Goal: Book appointment/travel/reservation

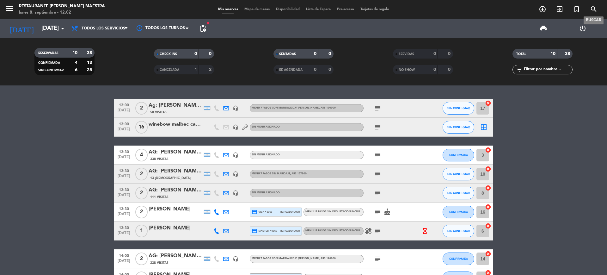
click at [592, 10] on icon "search" at bounding box center [594, 9] width 8 height 8
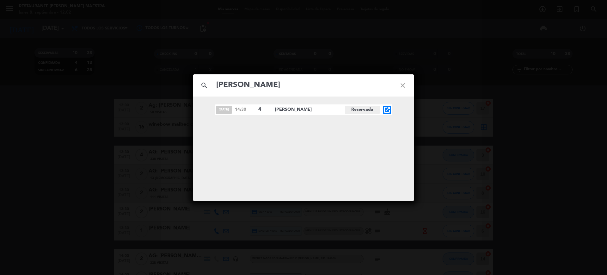
type input "[PERSON_NAME]"
click at [388, 108] on icon "open_in_new" at bounding box center [387, 110] width 8 height 8
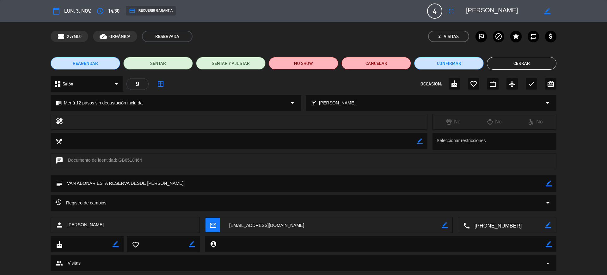
click at [373, 101] on div "local_bar Elegir maridaje arrow_drop_down" at bounding box center [431, 102] width 250 height 15
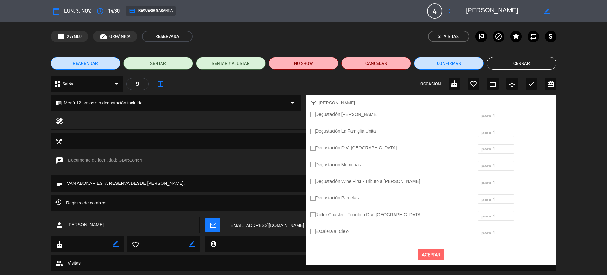
click at [506, 115] on div at bounding box center [496, 116] width 36 height 10
click at [315, 115] on ins at bounding box center [313, 114] width 5 height 5
click at [315, 115] on input "Degustación [PERSON_NAME]" at bounding box center [313, 114] width 4 height 4
radio input "true"
click at [433, 253] on button "Aceptar" at bounding box center [431, 254] width 26 height 11
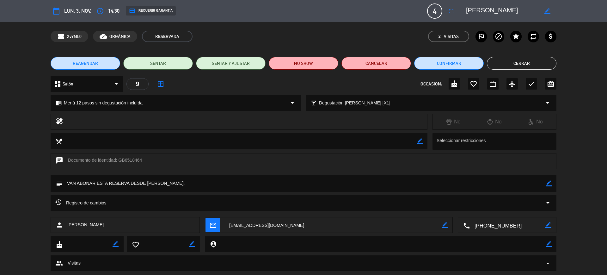
click at [546, 183] on textarea at bounding box center [304, 183] width 484 height 16
click at [548, 183] on icon "border_color" at bounding box center [549, 183] width 6 height 6
drag, startPoint x: 533, startPoint y: 182, endPoint x: 541, endPoint y: 180, distance: 8.9
click at [539, 180] on textarea at bounding box center [304, 183] width 484 height 16
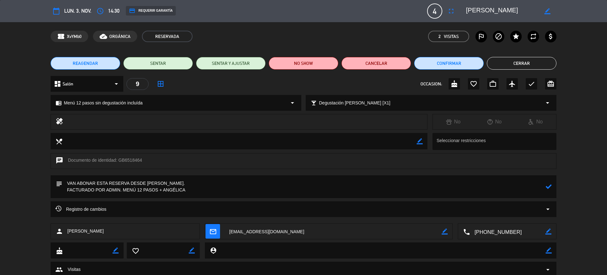
type textarea "VAN ABONAR ESTA RESERVA DESDE [PERSON_NAME]. FACTURADO POR ADMIN. MENÚ 12 PASOS…"
click at [550, 187] on icon at bounding box center [549, 186] width 6 height 6
click at [598, 143] on div "local_dining border_color Seleccionar restricciones" at bounding box center [303, 143] width 607 height 20
click at [524, 59] on button "Cerrar" at bounding box center [522, 63] width 70 height 13
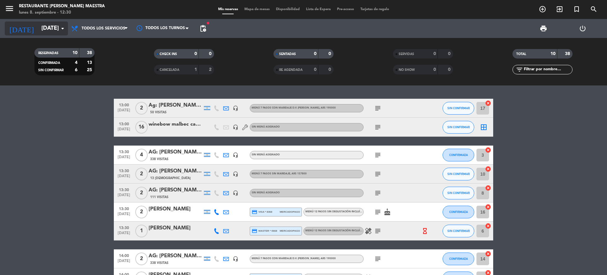
click at [38, 28] on input "[DATE]" at bounding box center [74, 28] width 73 height 13
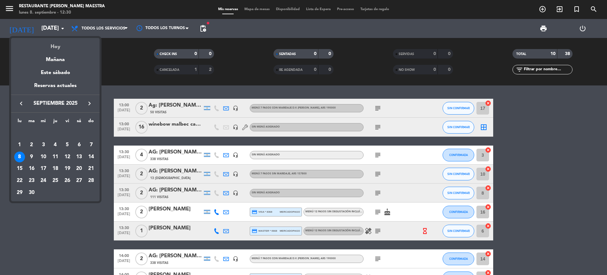
click at [62, 46] on div "Hoy" at bounding box center [55, 44] width 89 height 13
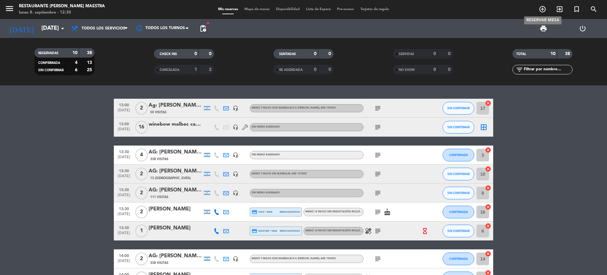
click at [543, 10] on icon "add_circle_outline" at bounding box center [543, 9] width 8 height 8
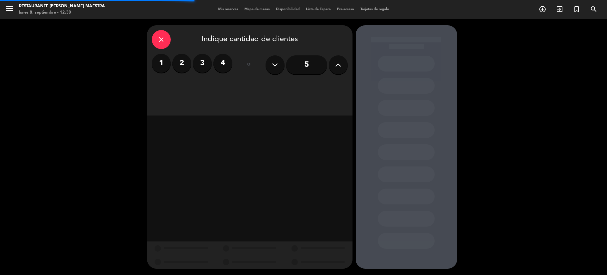
click at [182, 65] on label "2" at bounding box center [181, 63] width 19 height 19
click at [197, 86] on div "close Indique cantidad de clientes 1 2 3 4 ó 5" at bounding box center [250, 70] width 206 height 90
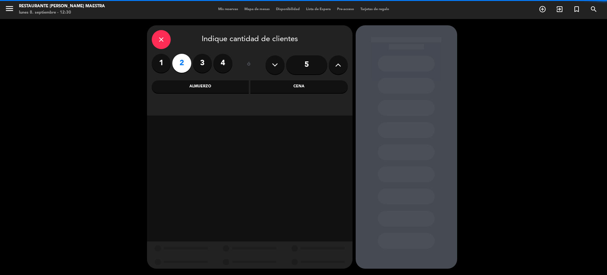
click at [200, 84] on div "Almuerzo" at bounding box center [200, 86] width 97 height 13
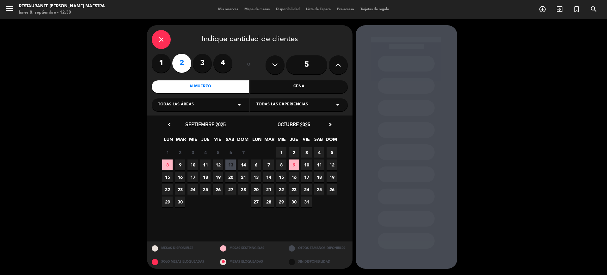
click at [170, 163] on span "8" at bounding box center [167, 164] width 10 height 10
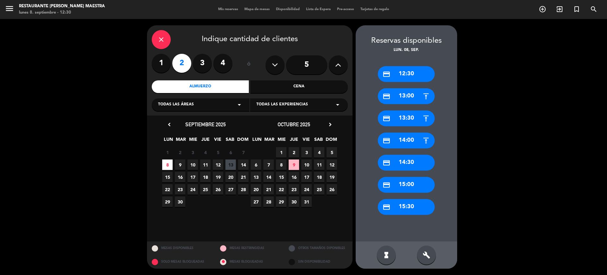
click at [419, 161] on div "credit_card 14:30" at bounding box center [406, 163] width 57 height 16
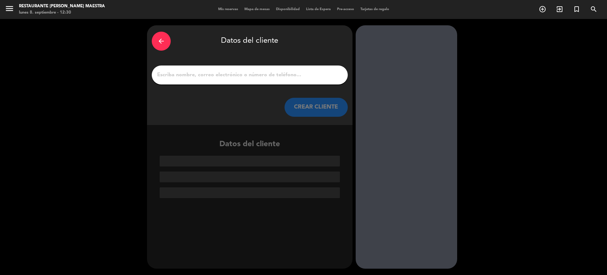
click at [238, 76] on input "1" at bounding box center [250, 75] width 187 height 9
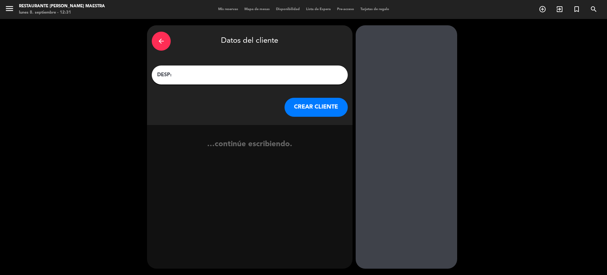
paste input "[PERSON_NAME] x2"
type input "DESP: [PERSON_NAME] x2"
click at [311, 109] on button "CREAR CLIENTE" at bounding box center [316, 107] width 63 height 19
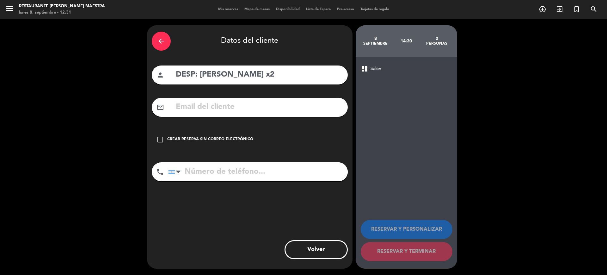
click at [193, 137] on div "Crear reserva sin correo electrónico" at bounding box center [210, 139] width 86 height 6
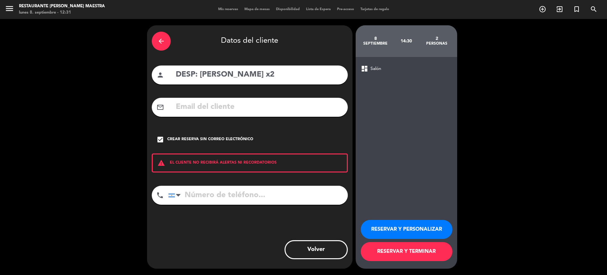
click at [398, 227] on button "RESERVAR Y PERSONALIZAR" at bounding box center [407, 229] width 92 height 19
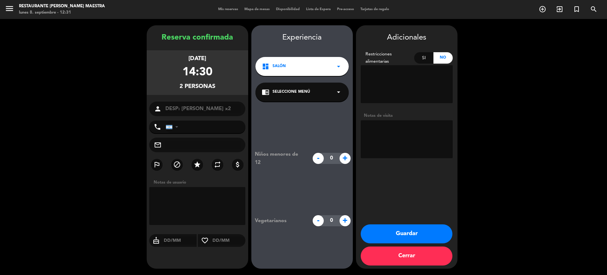
click at [414, 232] on button "Guardar" at bounding box center [407, 233] width 92 height 19
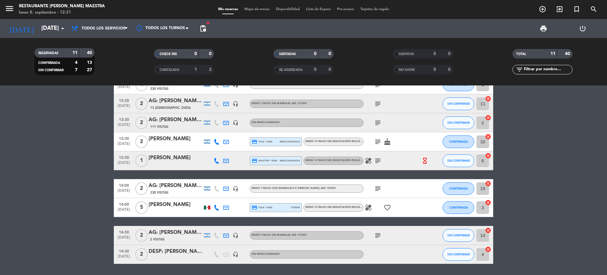
scroll to position [91, 0]
